Goal: Transaction & Acquisition: Purchase product/service

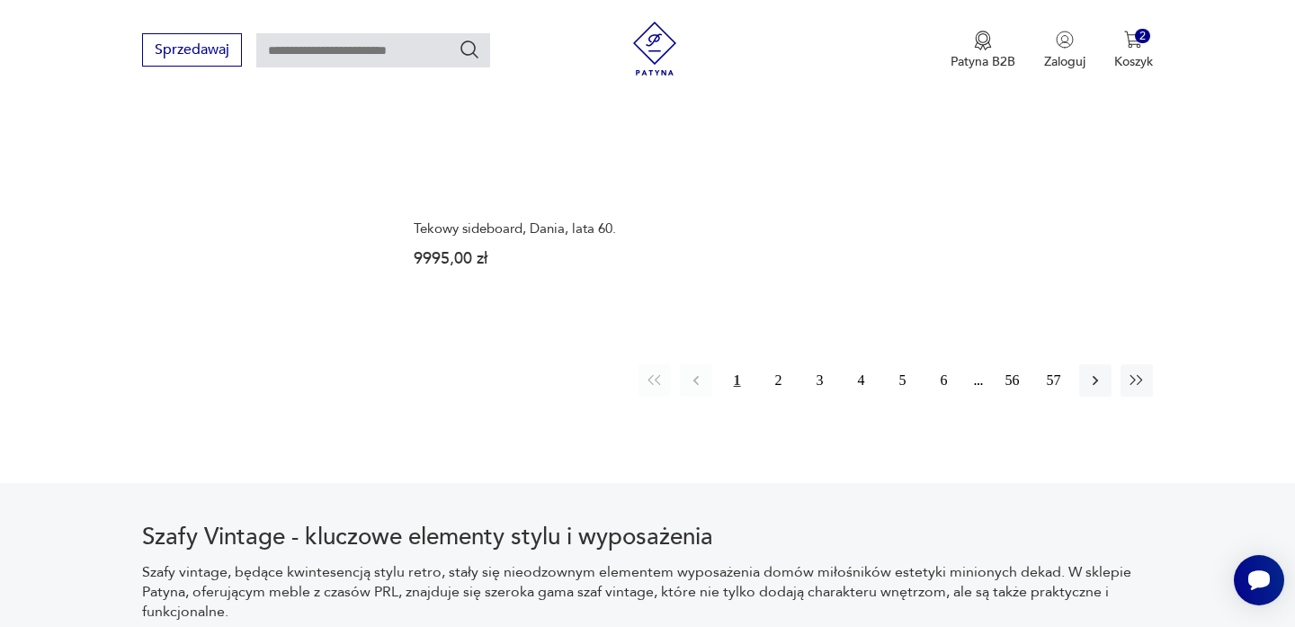
scroll to position [2916, 0]
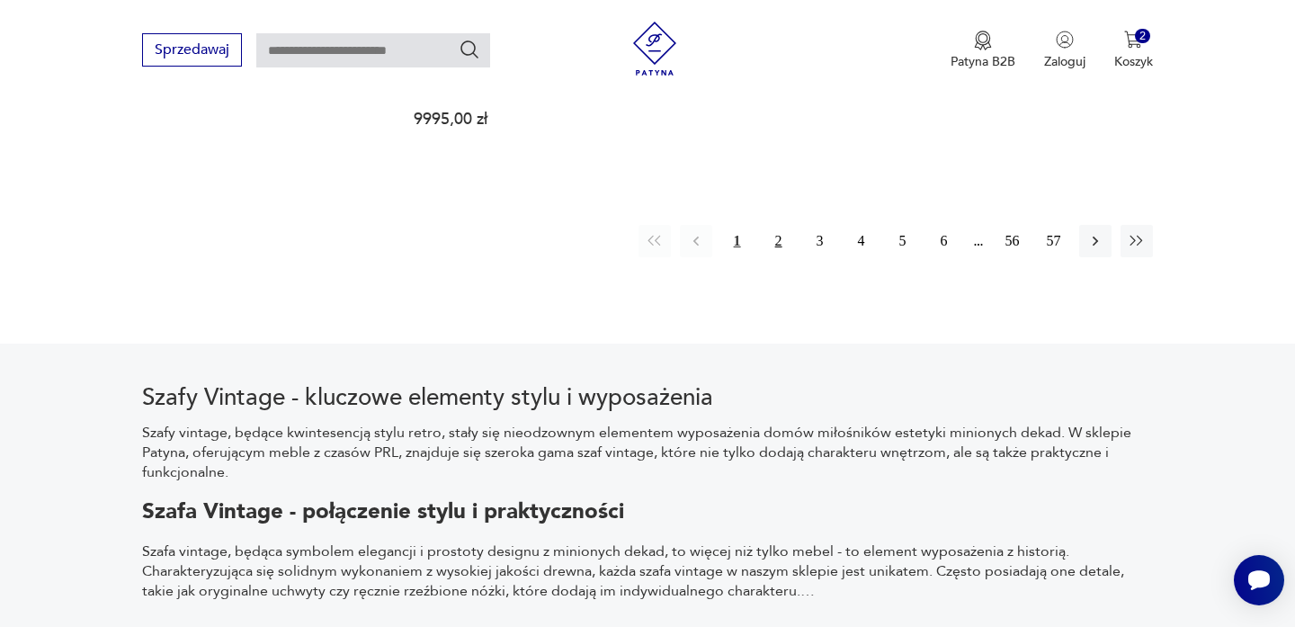
click at [777, 225] on button "2" at bounding box center [778, 241] width 32 height 32
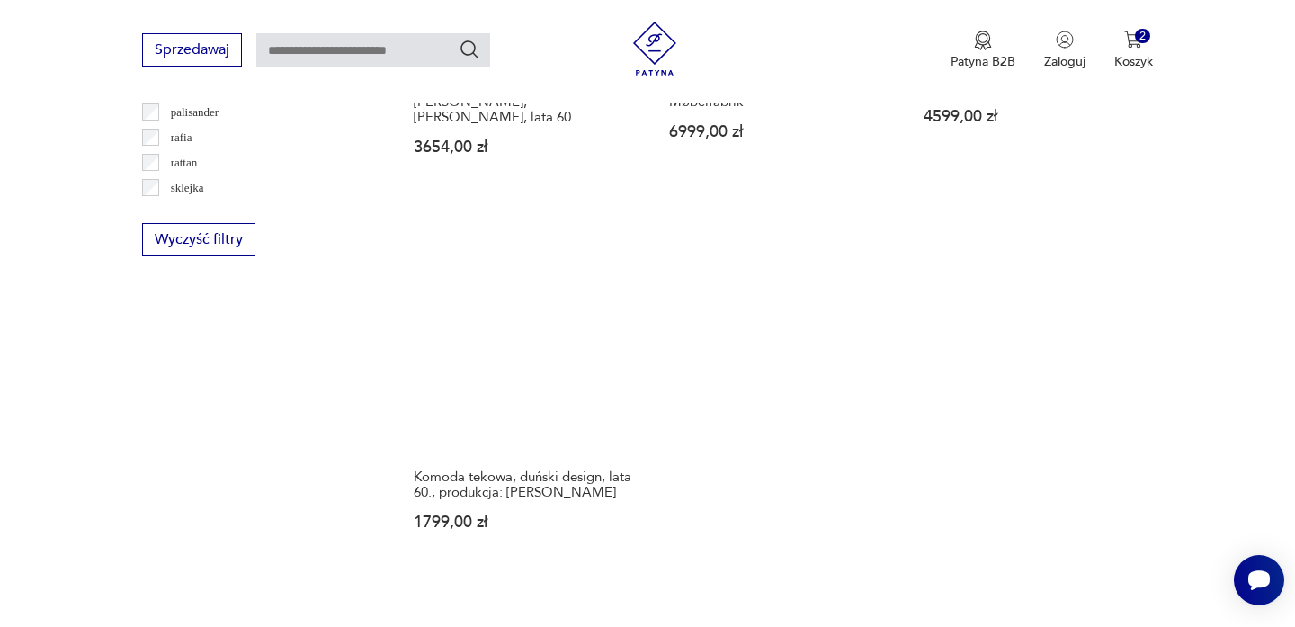
scroll to position [2557, 0]
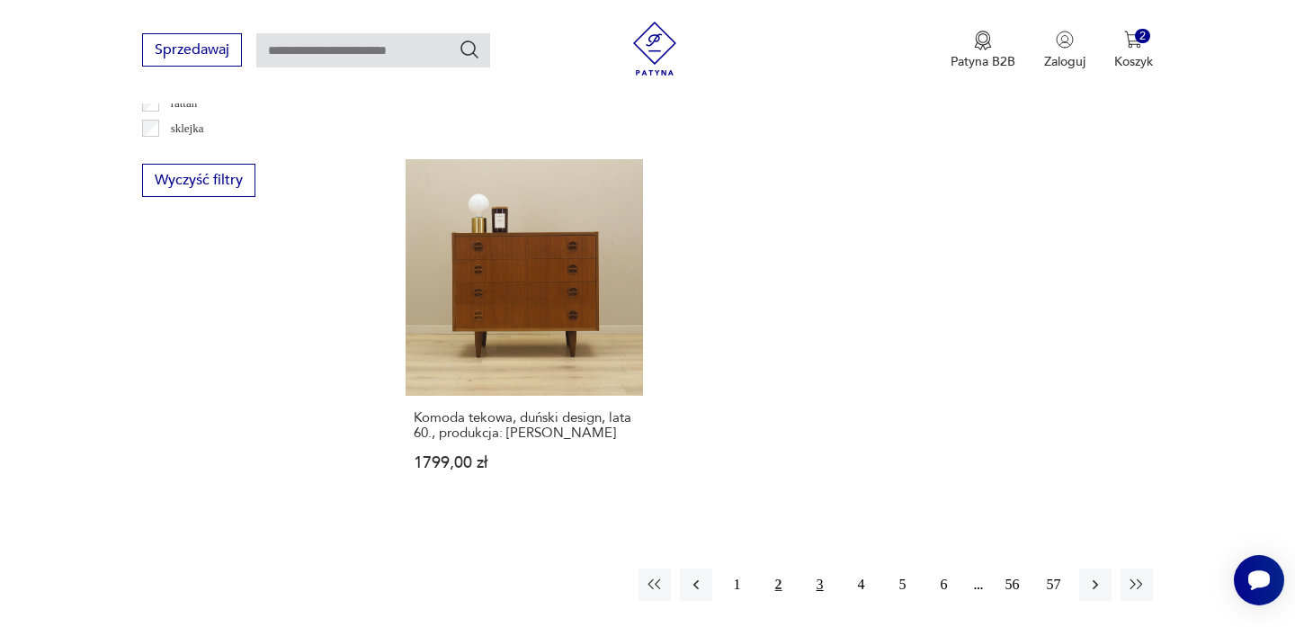
click at [812, 568] on button "3" at bounding box center [820, 584] width 32 height 32
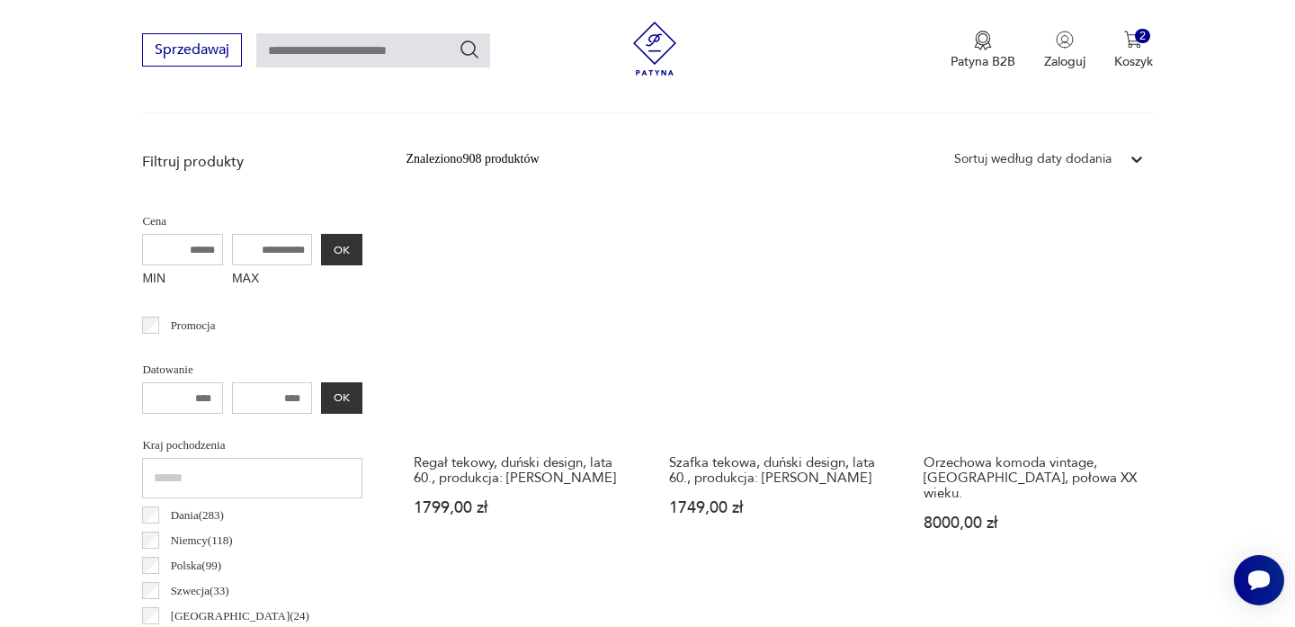
scroll to position [608, 0]
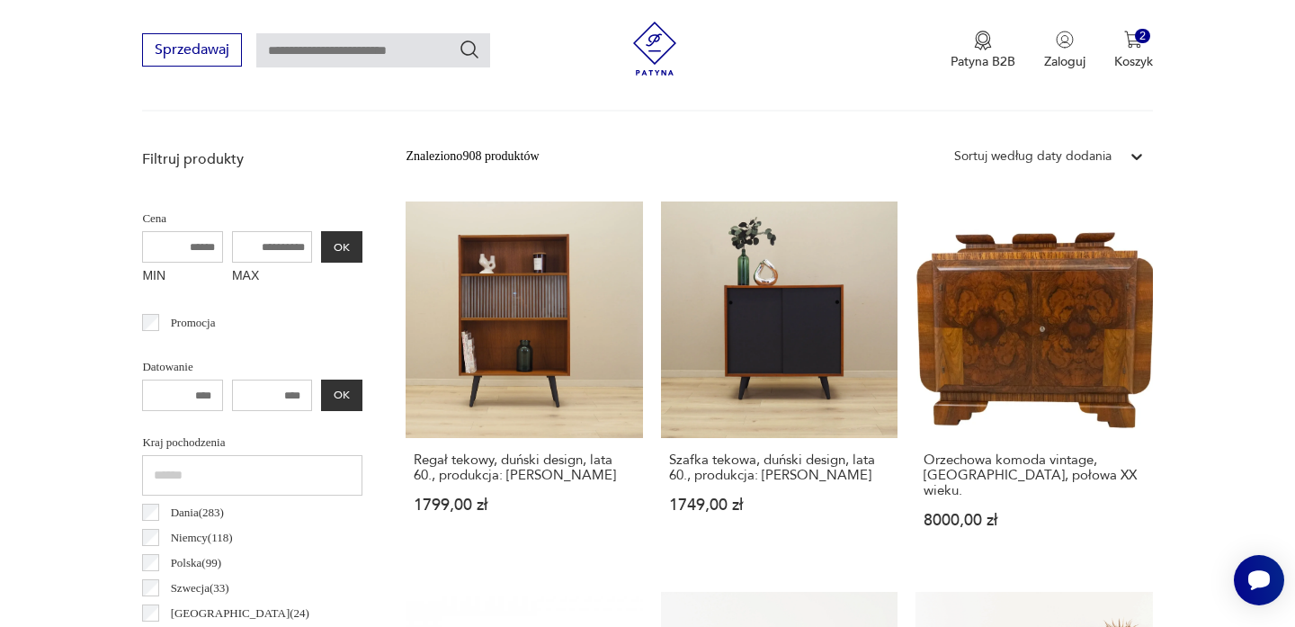
click at [204, 159] on p "Filtruj produkty" at bounding box center [252, 159] width 220 height 20
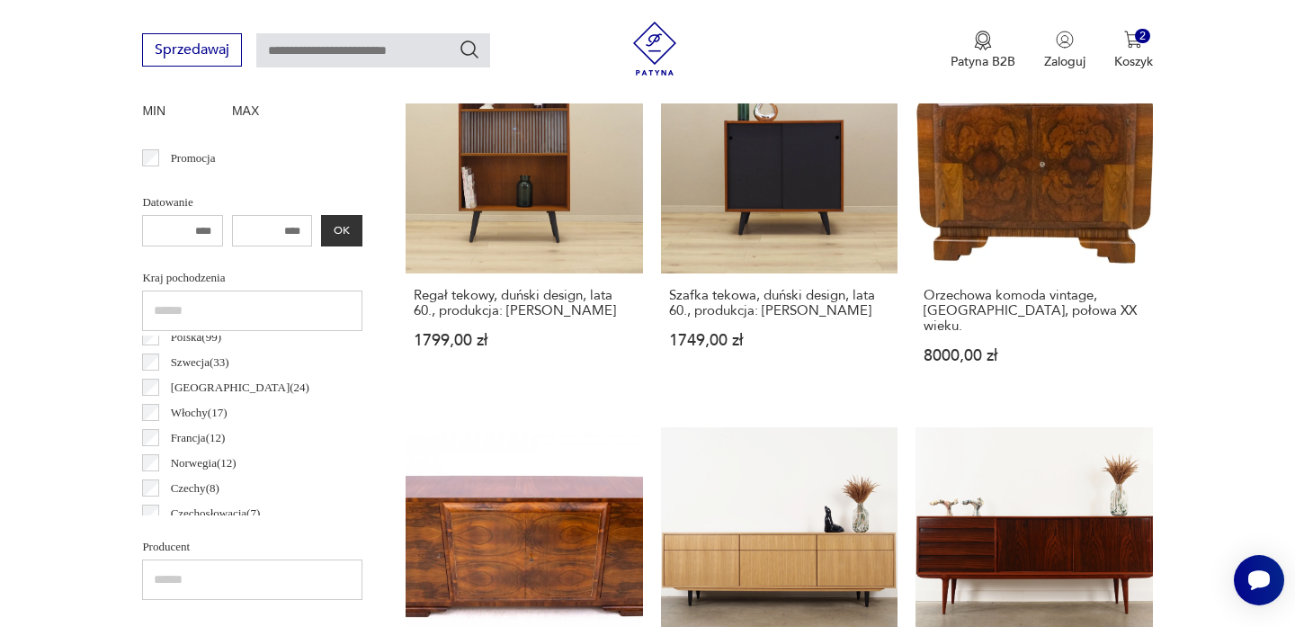
scroll to position [0, 0]
drag, startPoint x: 276, startPoint y: 235, endPoint x: 308, endPoint y: 233, distance: 32.4
click at [311, 235] on input "number" at bounding box center [272, 230] width 81 height 31
click at [305, 233] on input "number" at bounding box center [272, 230] width 81 height 31
drag, startPoint x: 213, startPoint y: 227, endPoint x: 163, endPoint y: 213, distance: 52.4
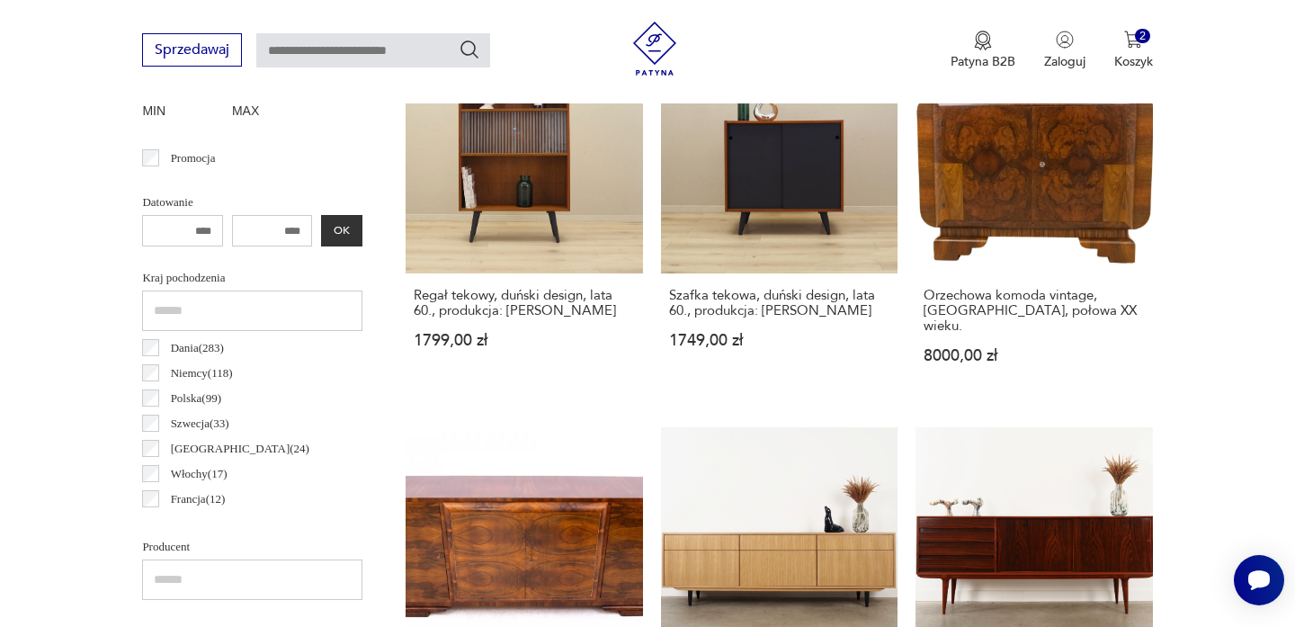
click at [163, 215] on input "number" at bounding box center [182, 230] width 81 height 31
type input "***"
click at [259, 231] on input "number" at bounding box center [272, 230] width 81 height 31
type input "****"
click at [331, 238] on div "*** **** OK" at bounding box center [252, 230] width 220 height 31
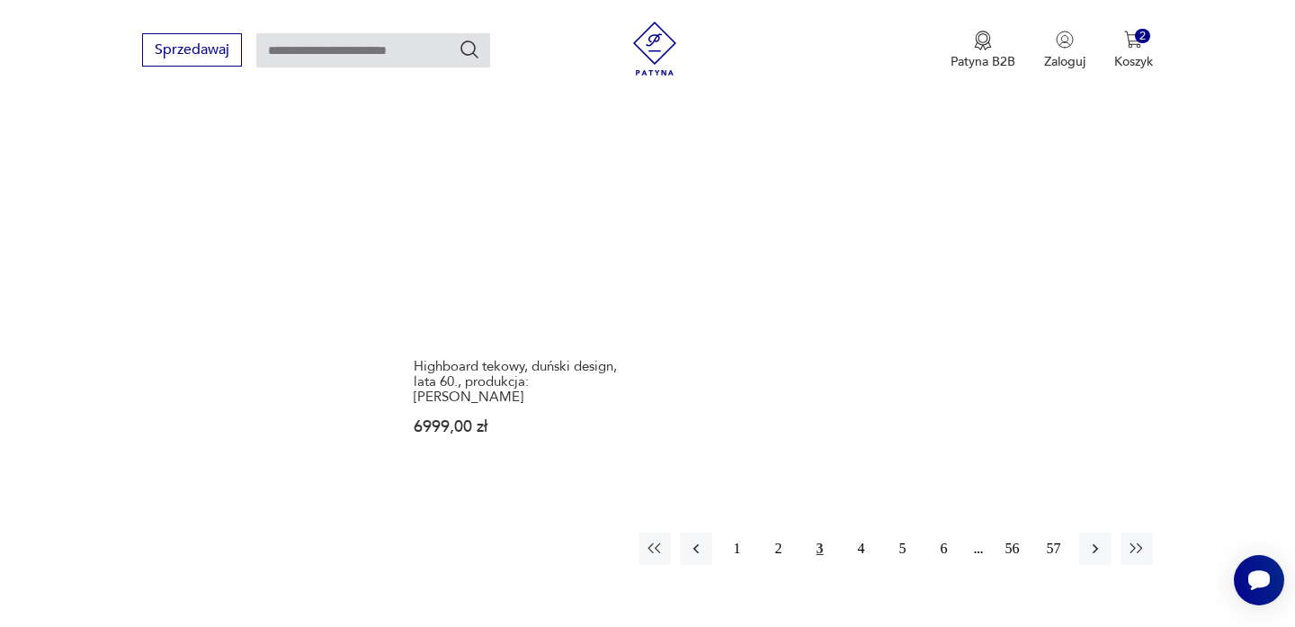
scroll to position [2670, 0]
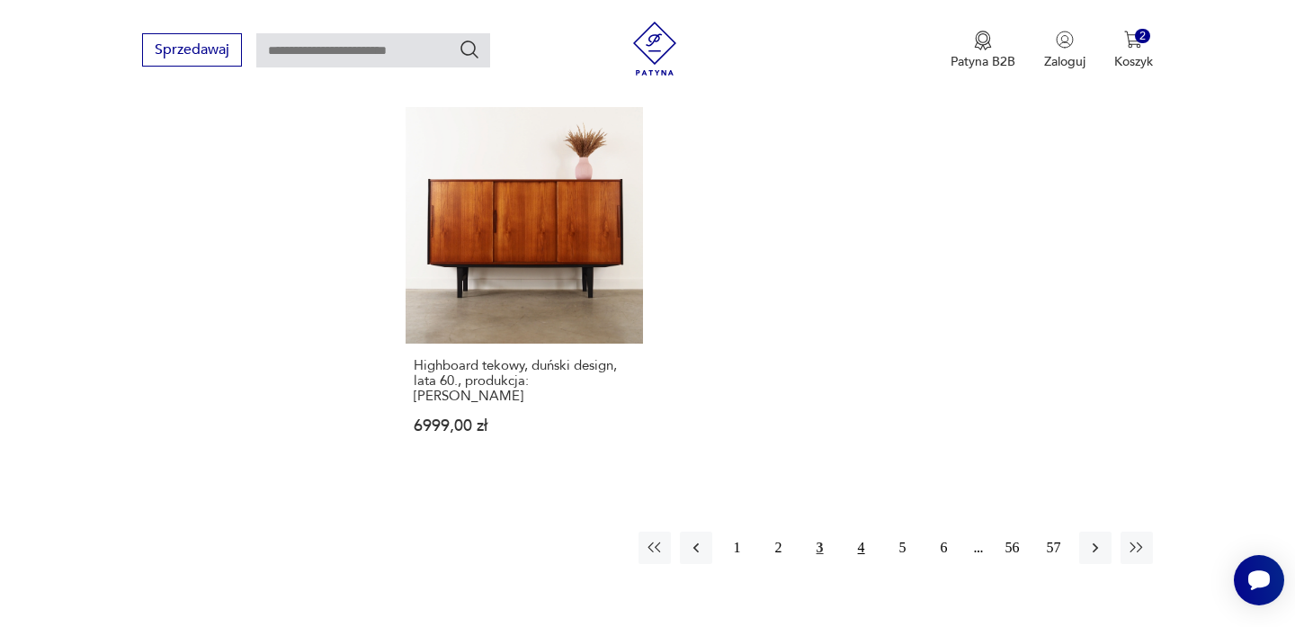
click at [856, 531] on button "4" at bounding box center [861, 547] width 32 height 32
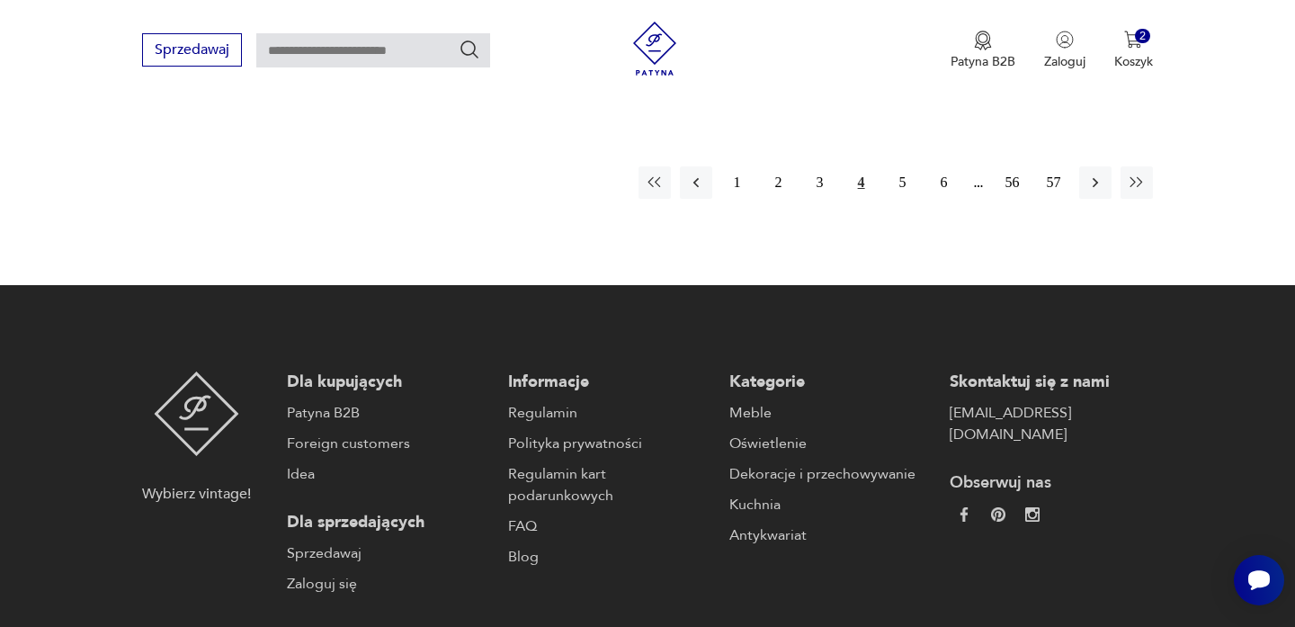
scroll to position [2977, 0]
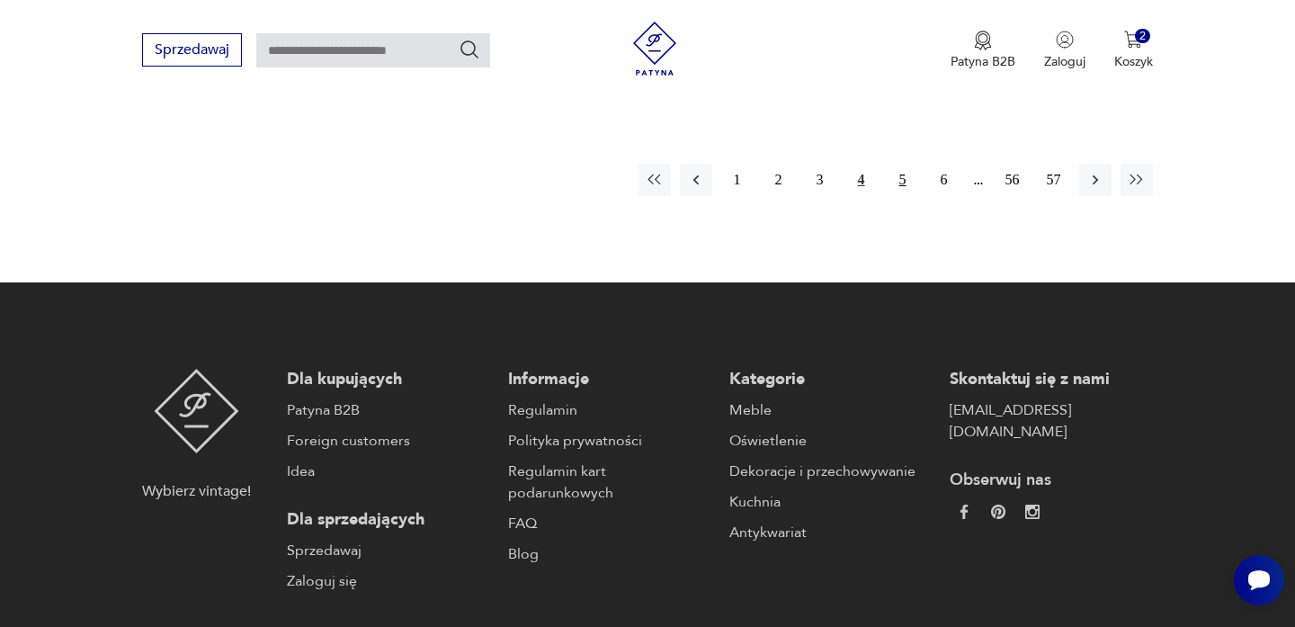
click at [897, 164] on button "5" at bounding box center [903, 180] width 32 height 32
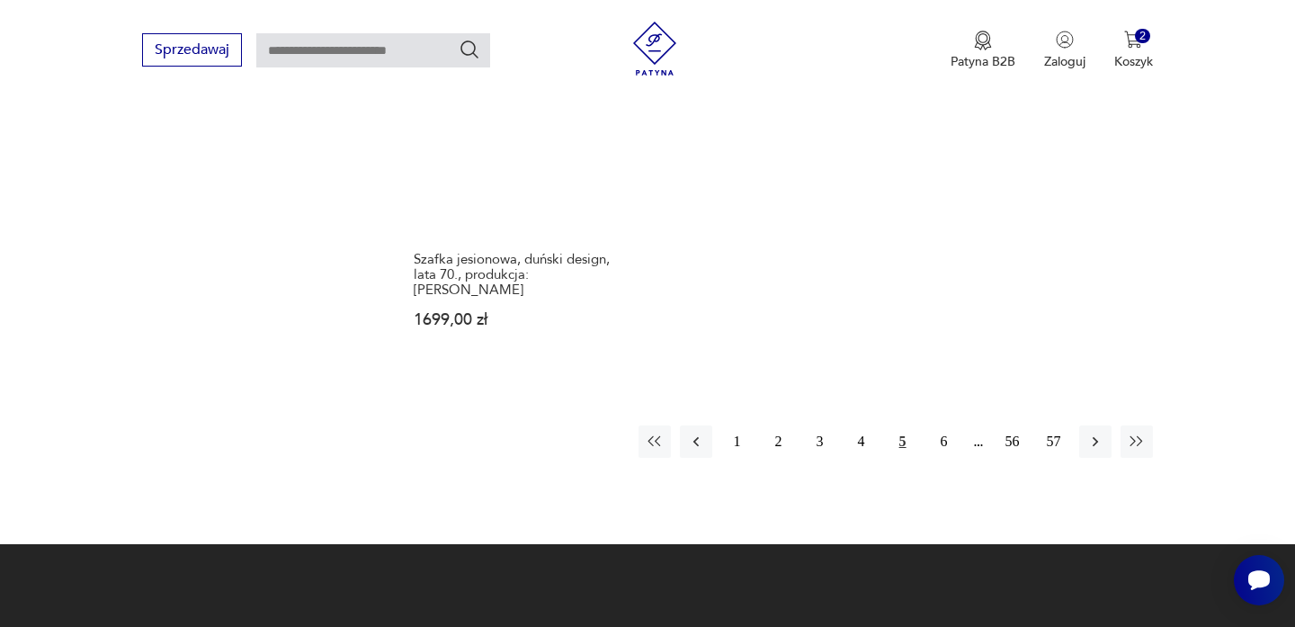
scroll to position [2735, 0]
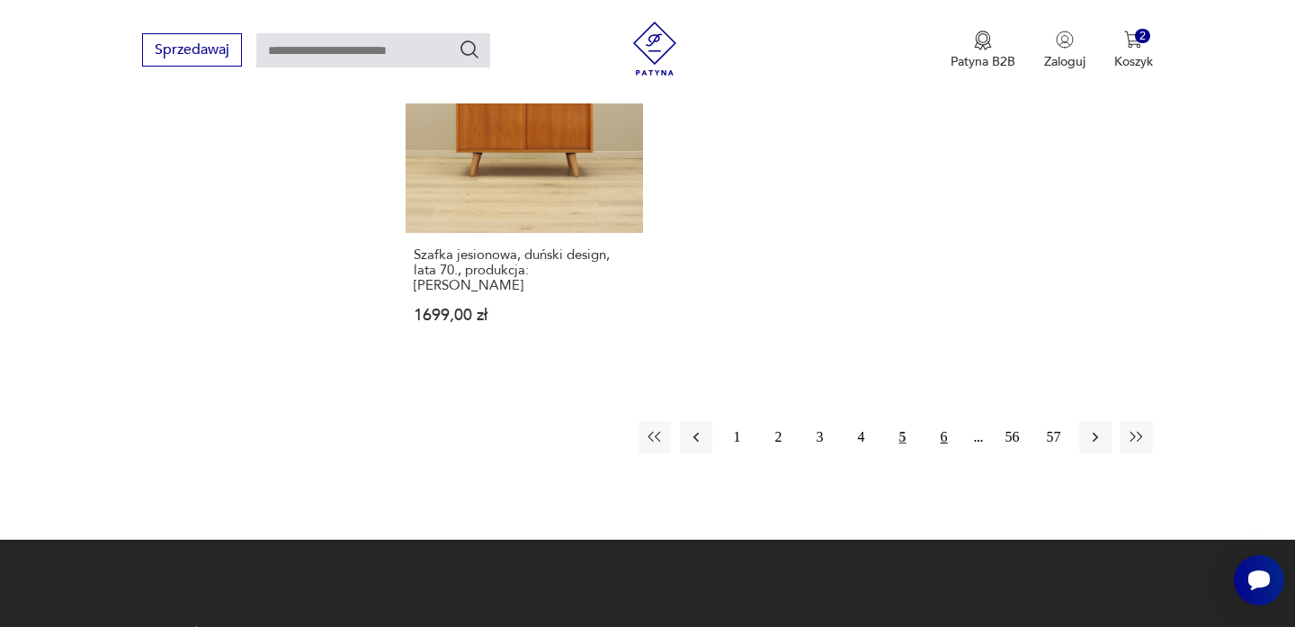
click at [938, 423] on button "6" at bounding box center [944, 437] width 32 height 32
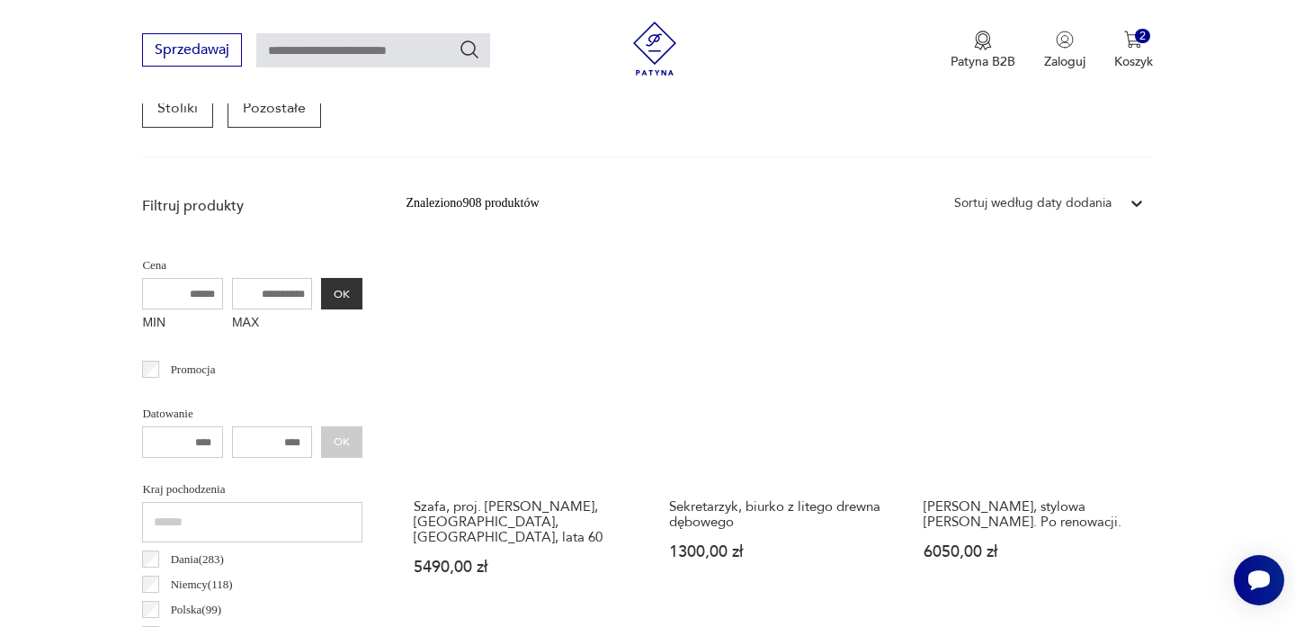
scroll to position [565, 0]
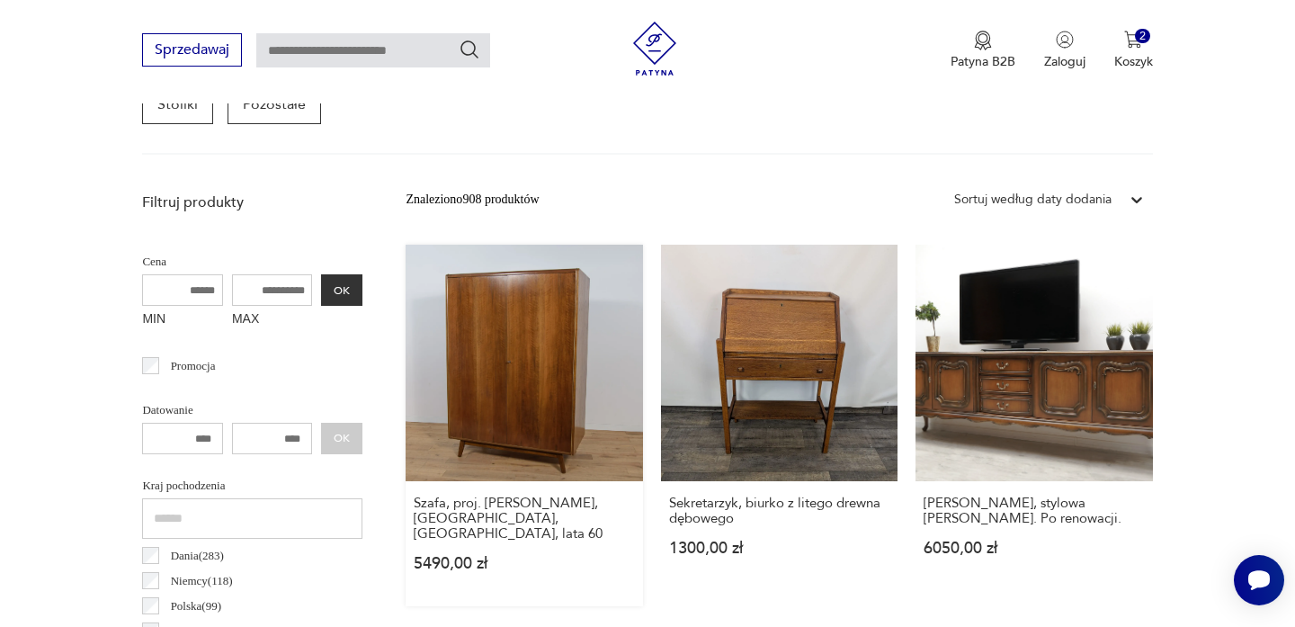
click at [489, 388] on link "Szafa, proj. [PERSON_NAME], [GEOGRAPHIC_DATA], Czechosłowacja, lata 60 5490,00 …" at bounding box center [524, 425] width 236 height 361
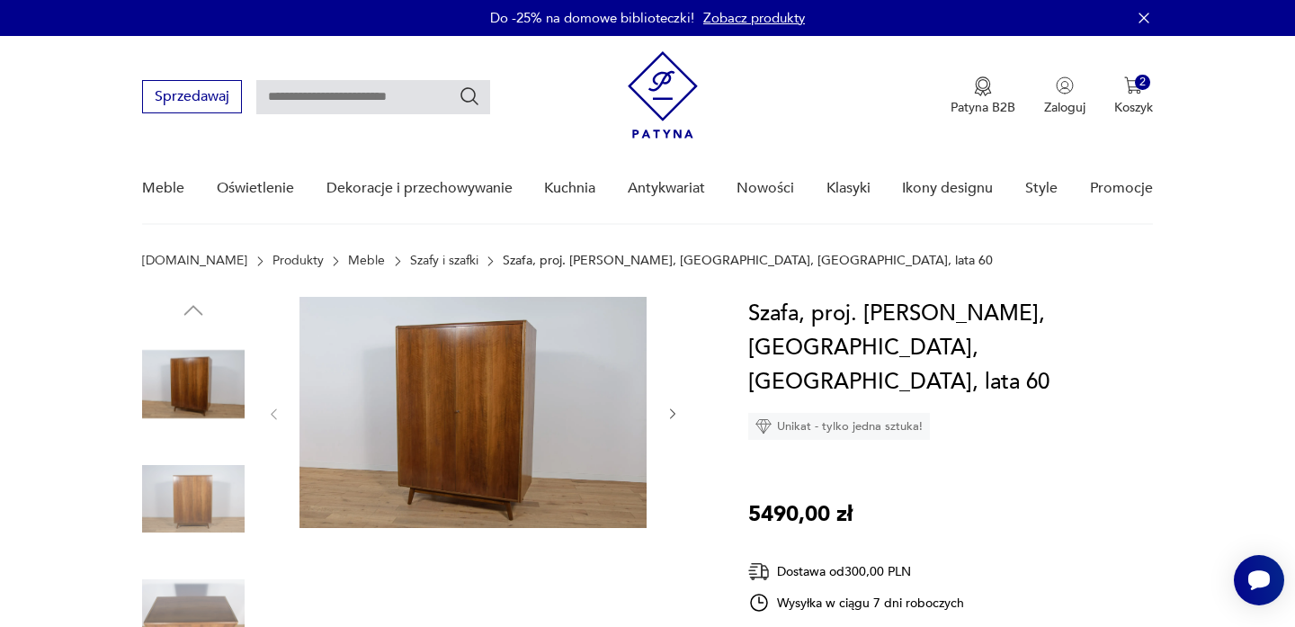
click at [220, 488] on img at bounding box center [193, 499] width 102 height 102
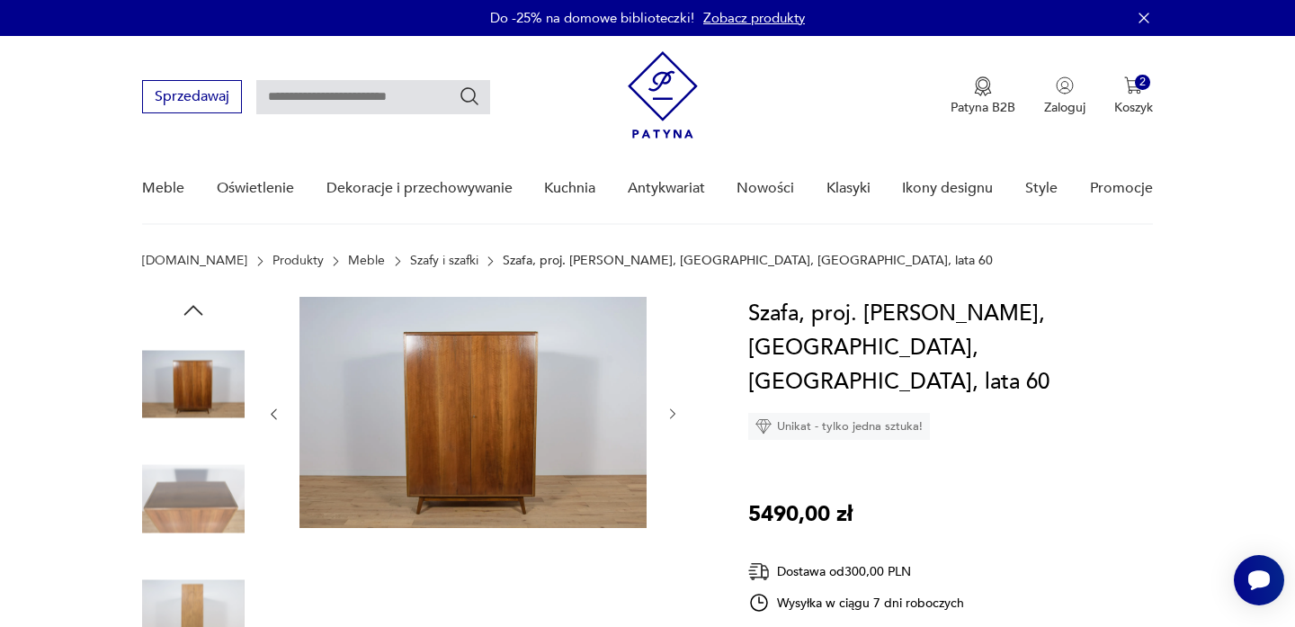
click at [216, 489] on img at bounding box center [193, 499] width 102 height 102
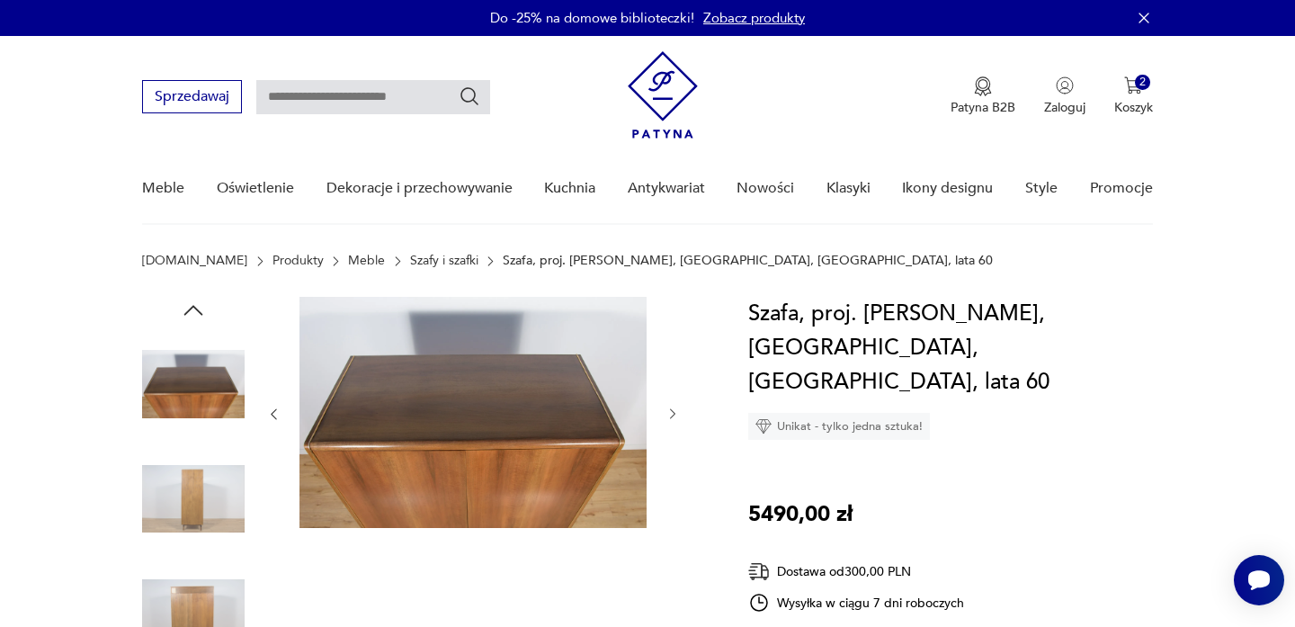
click at [195, 548] on img at bounding box center [193, 499] width 102 height 102
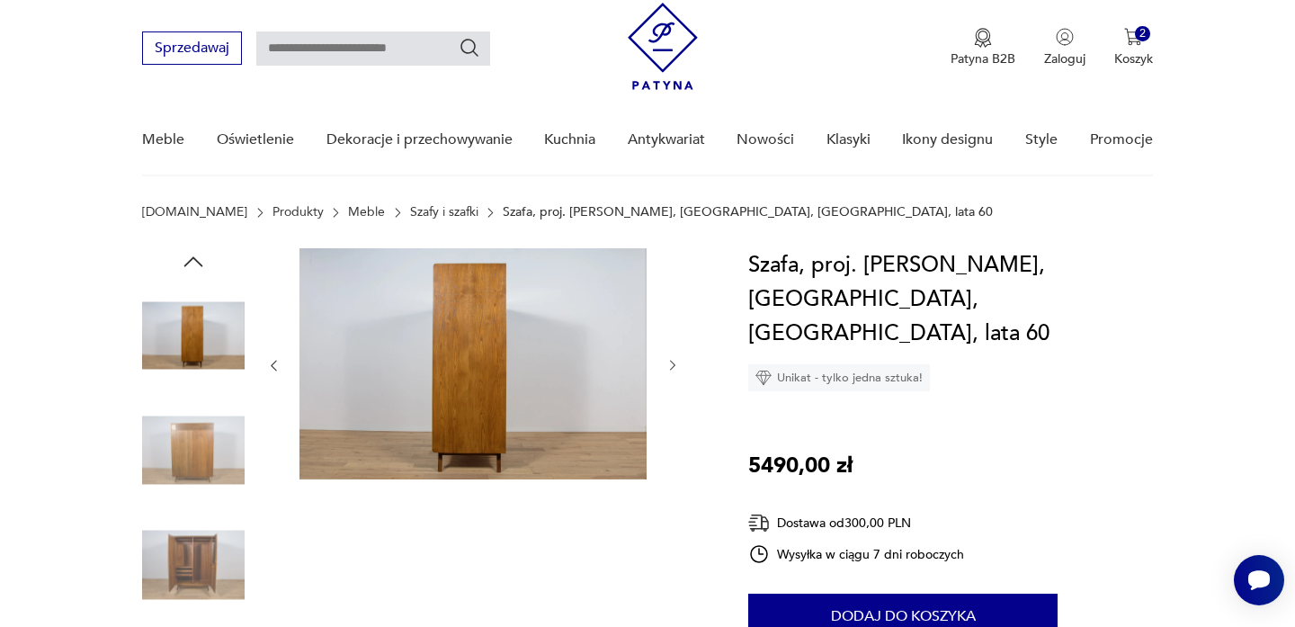
scroll to position [78, 0]
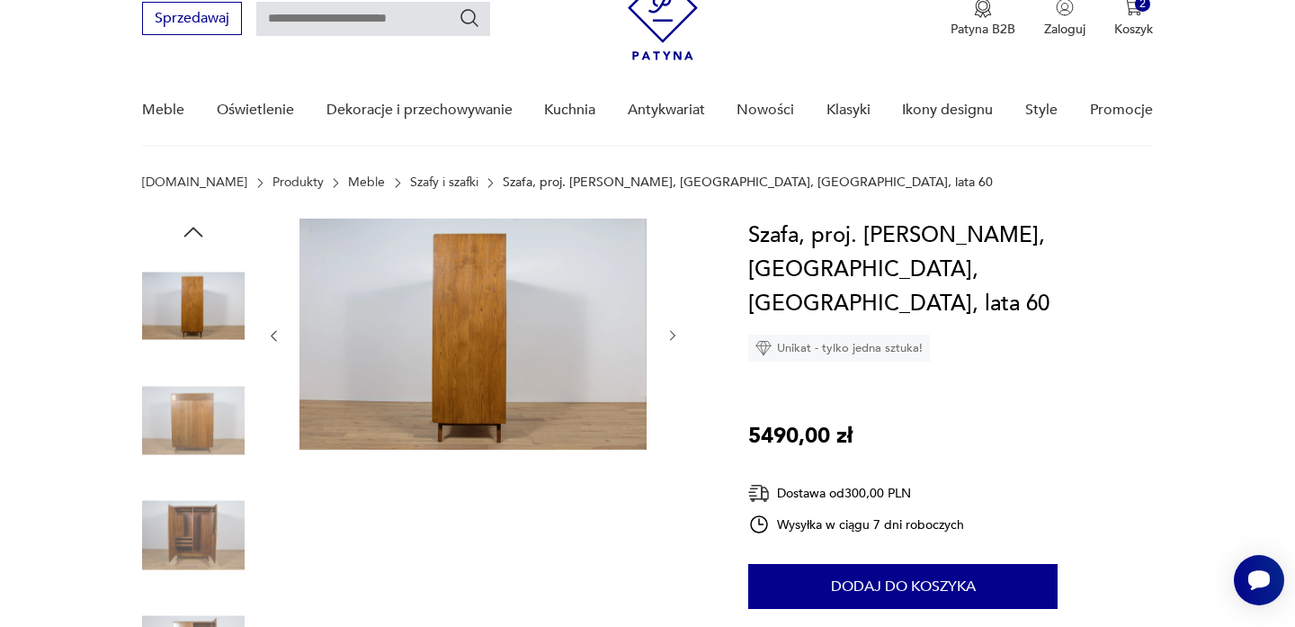
click at [196, 548] on img at bounding box center [193, 535] width 102 height 102
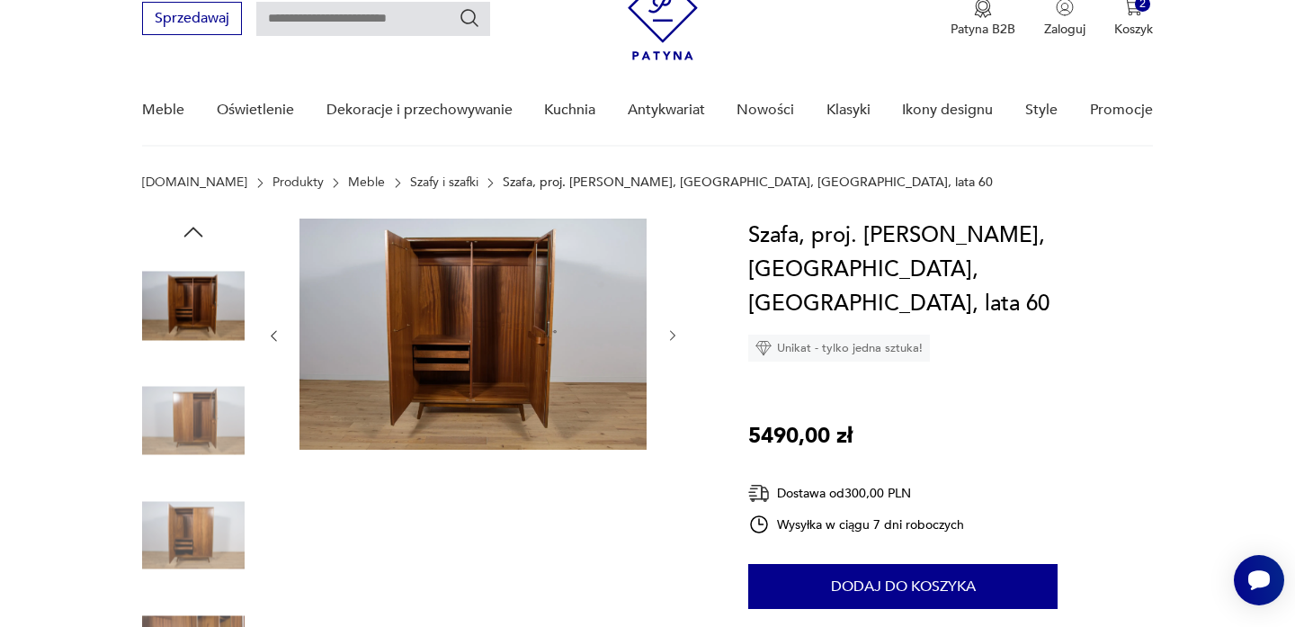
click at [194, 572] on img at bounding box center [193, 535] width 102 height 102
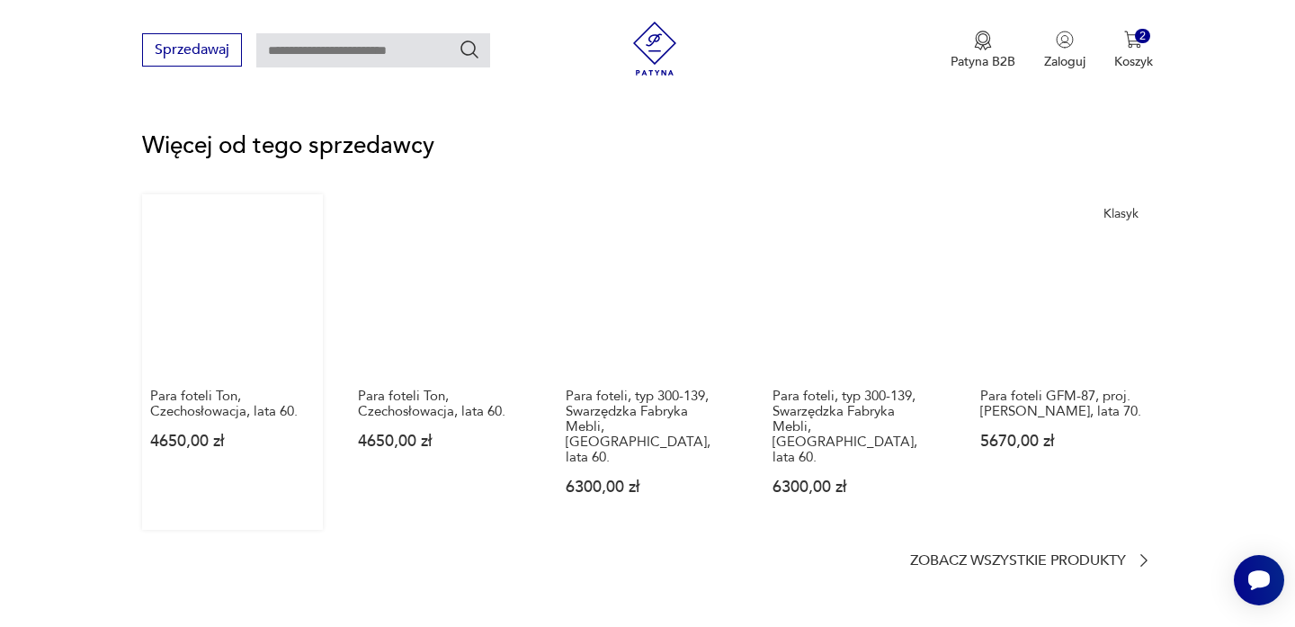
scroll to position [2420, 0]
